Goal: Information Seeking & Learning: Learn about a topic

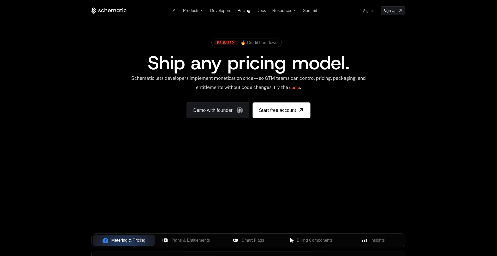
click at [246, 11] on span "Pricing" at bounding box center [243, 10] width 13 height 4
click at [242, 12] on span "Pricing" at bounding box center [243, 10] width 13 height 4
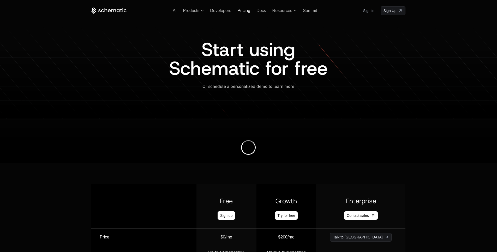
click at [244, 10] on span "Pricing" at bounding box center [243, 10] width 13 height 4
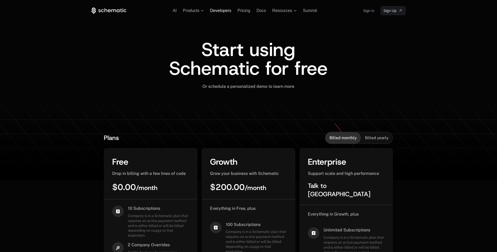
click at [224, 10] on span "Developers" at bounding box center [220, 10] width 21 height 4
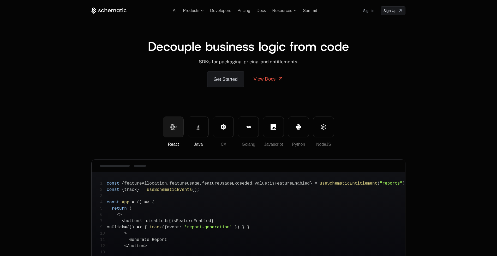
click at [200, 133] on button "Java" at bounding box center [198, 127] width 21 height 21
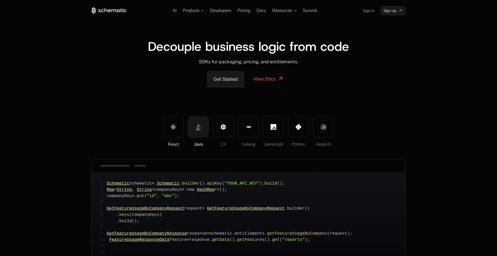
click at [180, 131] on button "React" at bounding box center [173, 127] width 21 height 21
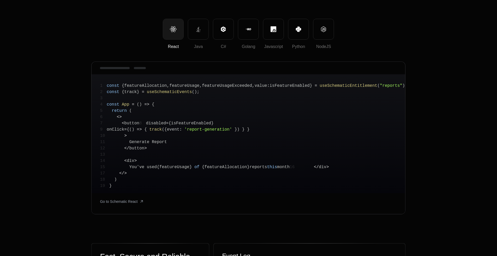
scroll to position [98, 0]
click at [204, 40] on div "React Java C# Golang Javascript Python NodeJS" at bounding box center [248, 34] width 314 height 30
click at [224, 37] on button "C#" at bounding box center [223, 29] width 21 height 21
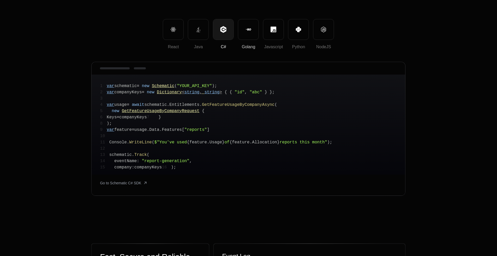
click at [246, 37] on button "Golang" at bounding box center [248, 29] width 21 height 21
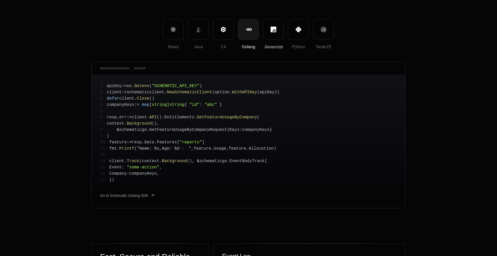
click at [269, 36] on button "Javascript" at bounding box center [273, 29] width 21 height 21
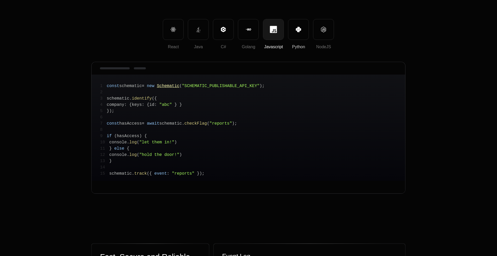
click at [295, 37] on button "Python" at bounding box center [298, 29] width 21 height 21
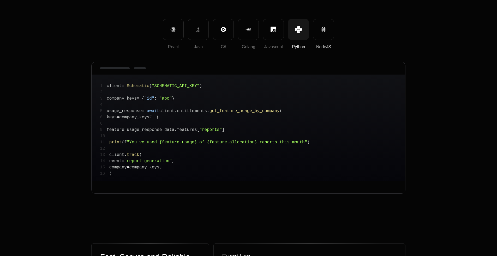
click at [327, 34] on button "NodeJS" at bounding box center [323, 29] width 21 height 21
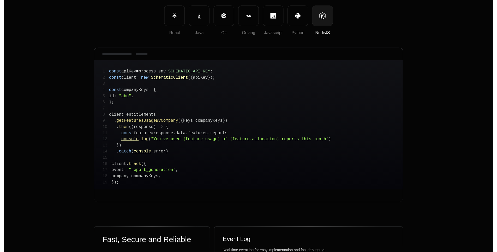
scroll to position [0, 0]
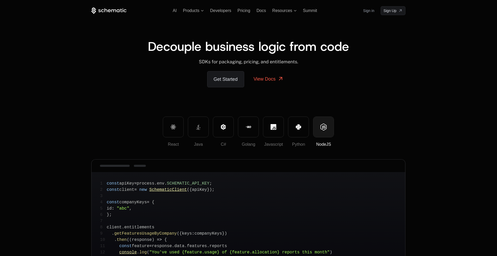
click at [241, 13] on div "AI Products Developers Pricing Docs Resources Summit Sign in Sign Up" at bounding box center [248, 10] width 314 height 9
click at [242, 13] on span "Pricing" at bounding box center [243, 10] width 13 height 4
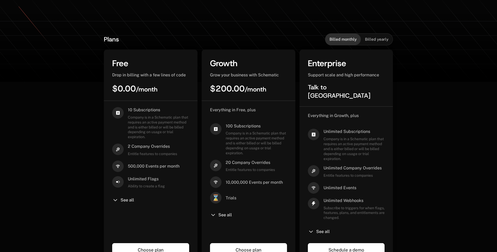
scroll to position [97, 0]
